Goal: Register for event/course

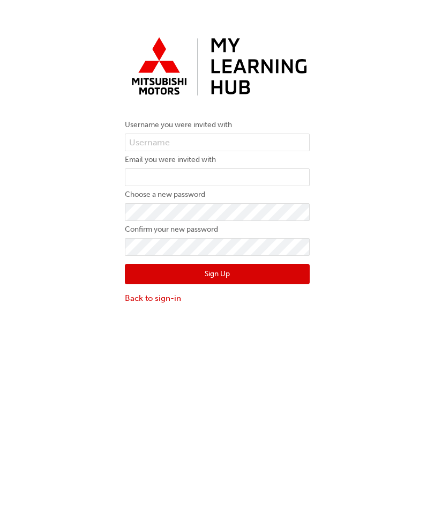
click at [152, 138] on input "text" at bounding box center [217, 143] width 185 height 18
type input "0005986107"
click at [140, 175] on input "email" at bounding box center [217, 177] width 185 height 18
type input "michael@pilbaramitsubishi.com.au"
click at [8, 218] on div "Username you were invited with 0005986107 Email you were invited with michael@p…" at bounding box center [217, 168] width 434 height 288
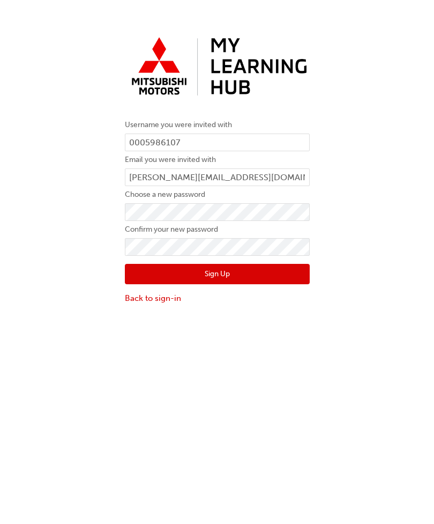
click at [271, 275] on button "Sign Up" at bounding box center [217, 274] width 185 height 20
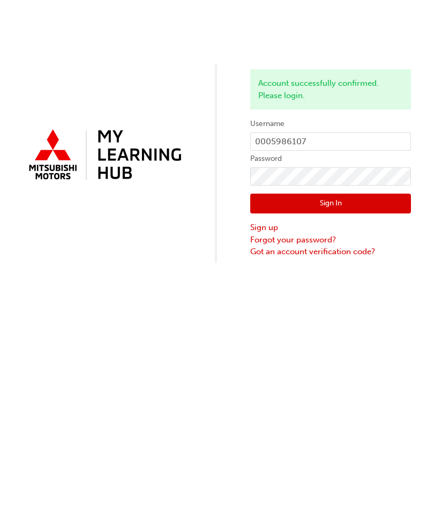
click at [331, 203] on button "Sign In" at bounding box center [330, 204] width 161 height 20
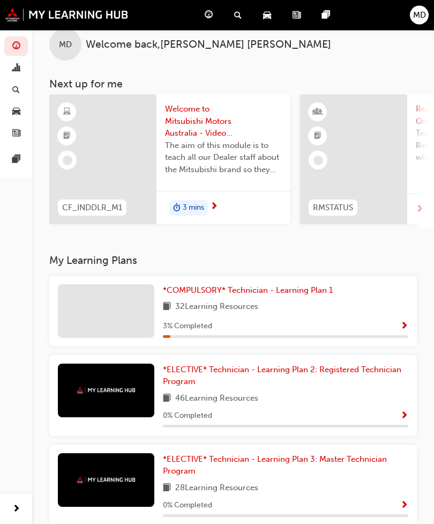
scroll to position [24, 0]
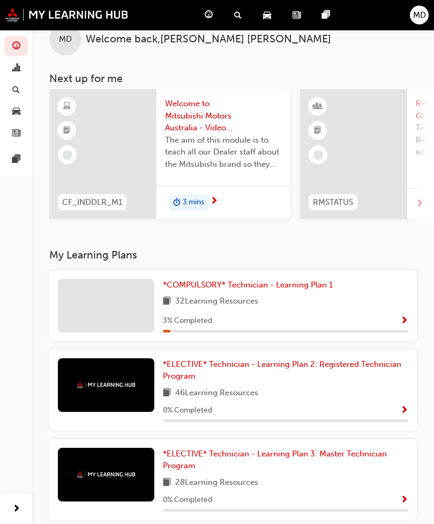
click at [101, 298] on div at bounding box center [106, 306] width 97 height 54
click at [223, 286] on span "*COMPULSORY* Technician - Learning Plan 1" at bounding box center [248, 286] width 170 height 10
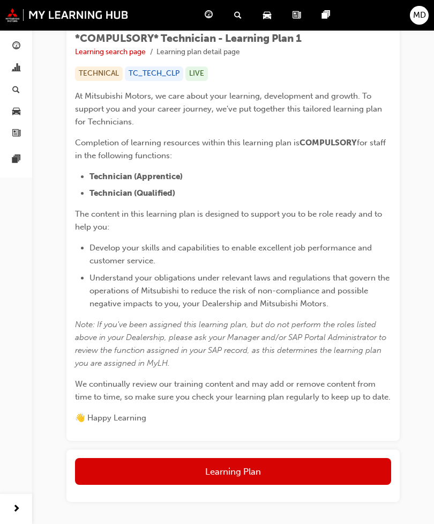
scroll to position [174, 0]
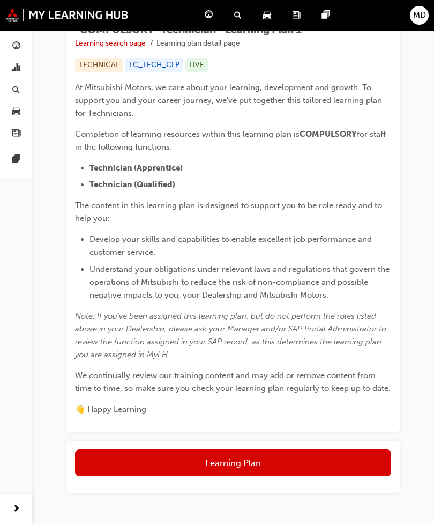
click at [206, 458] on button "Learning Plan" at bounding box center [233, 462] width 316 height 27
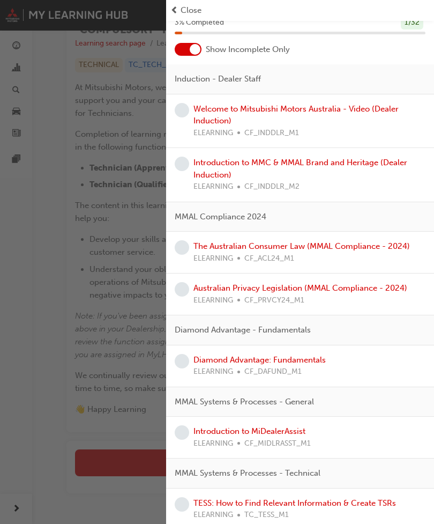
scroll to position [-9, 0]
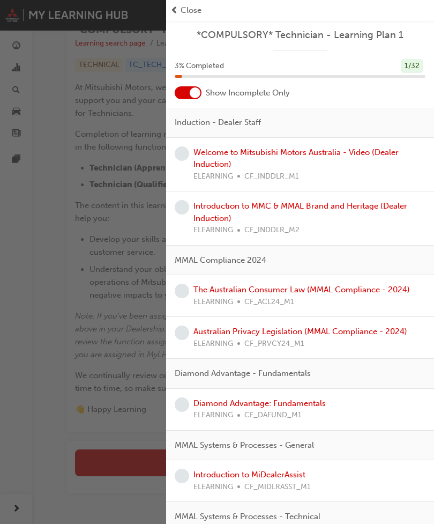
click at [73, 256] on div "button" at bounding box center [83, 262] width 166 height 524
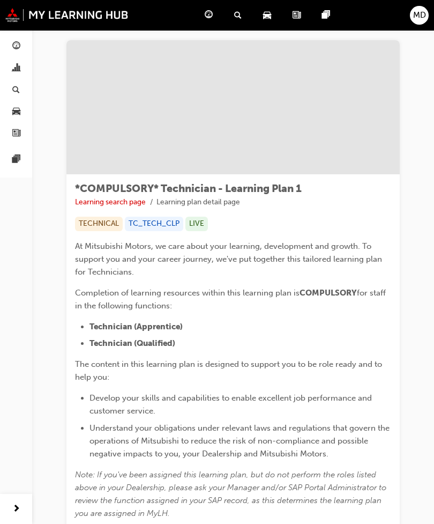
scroll to position [0, 0]
